Goal: Check status

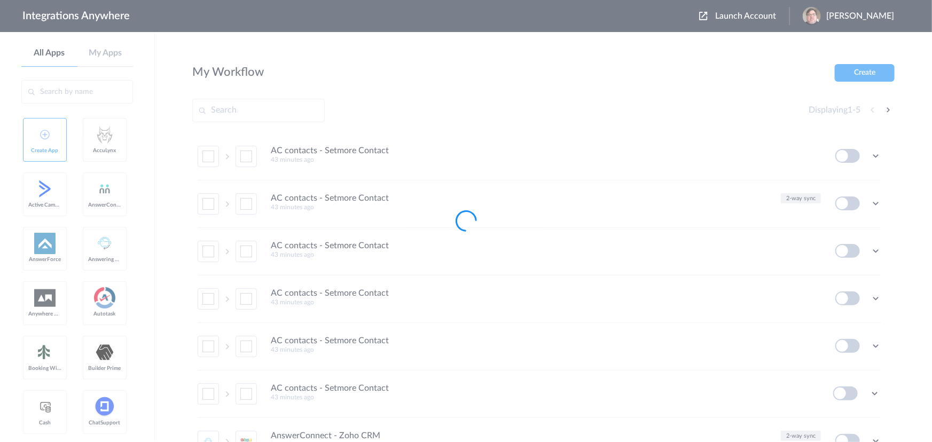
click at [765, 15] on div at bounding box center [466, 221] width 932 height 442
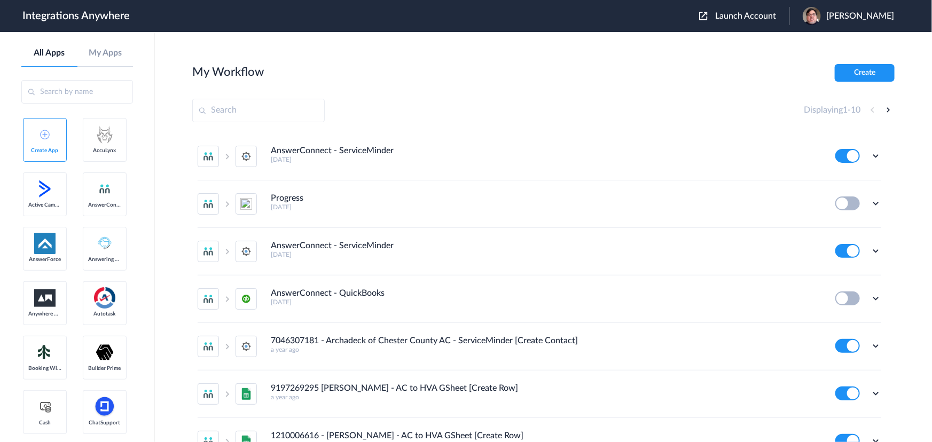
click at [765, 20] on span "Launch Account" at bounding box center [745, 16] width 61 height 9
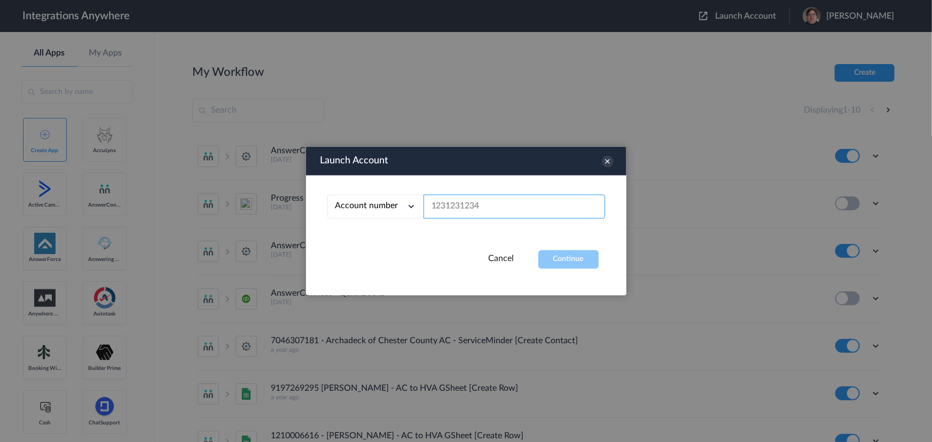
drag, startPoint x: 456, startPoint y: 209, endPoint x: 485, endPoint y: 215, distance: 29.8
click at [456, 209] on input "text" at bounding box center [513, 207] width 181 height 24
paste input "3029856951"
type input "3029856951"
click at [566, 266] on button "Continue" at bounding box center [568, 259] width 60 height 19
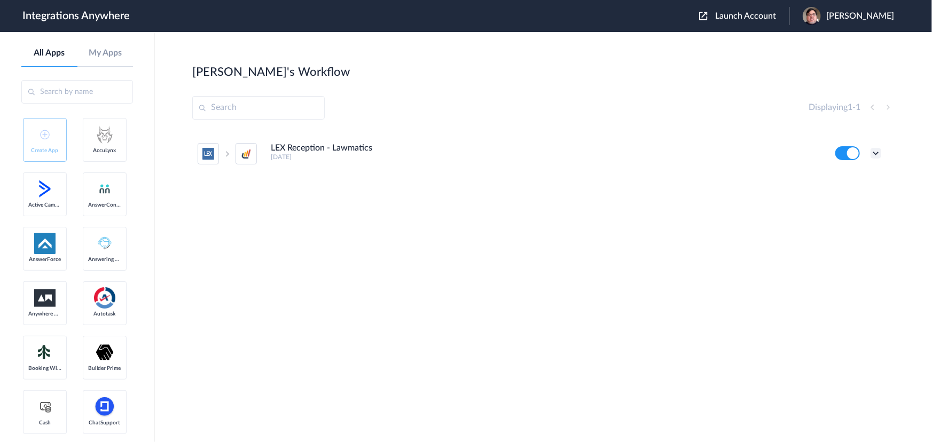
click at [875, 149] on icon at bounding box center [875, 153] width 11 height 11
click at [865, 191] on li "Task history" at bounding box center [845, 198] width 69 height 20
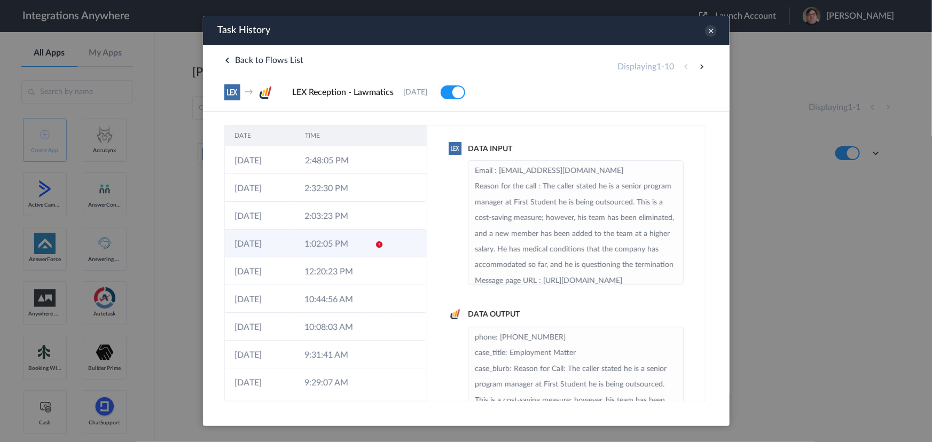
click at [374, 247] on icon at bounding box center [378, 244] width 9 height 9
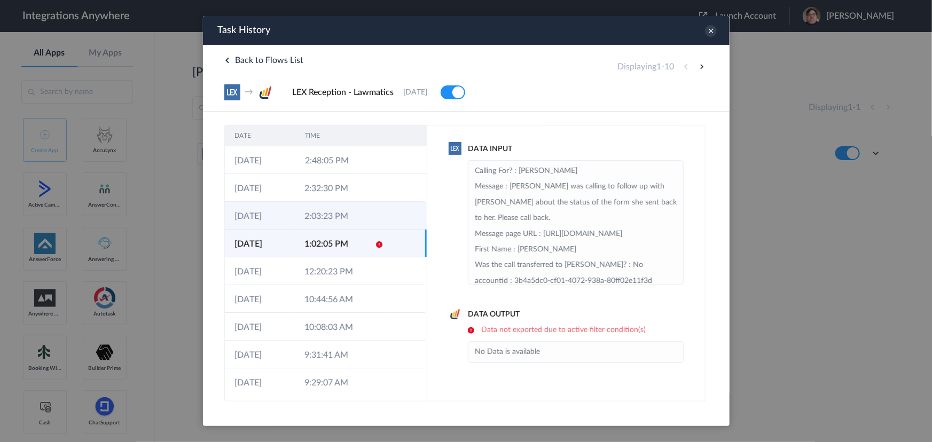
click at [321, 220] on td "2:03:23 PM" at bounding box center [329, 216] width 70 height 28
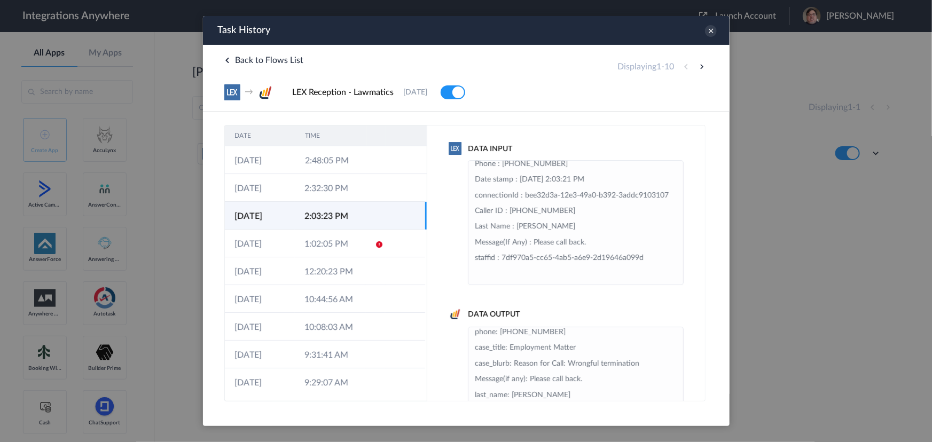
scroll to position [7, 0]
click at [710, 33] on icon at bounding box center [710, 31] width 12 height 12
